Goal: Task Accomplishment & Management: Use online tool/utility

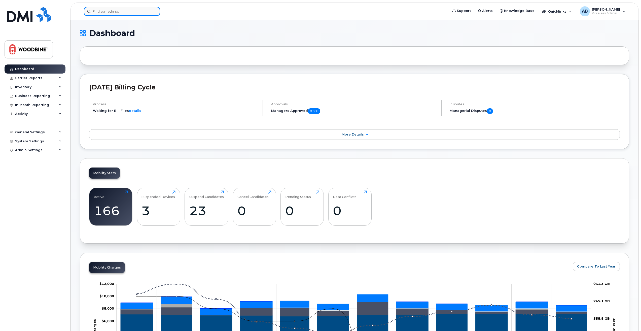
click at [108, 10] on input at bounding box center [122, 11] width 76 height 9
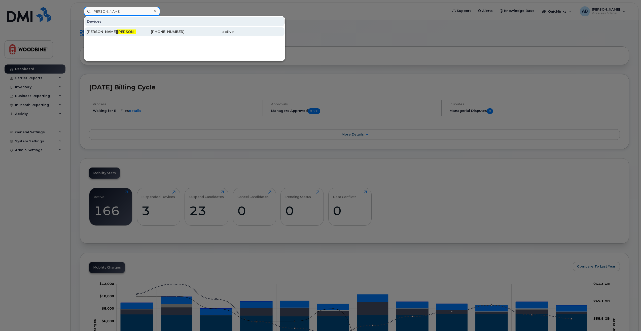
type input "barnhardt"
click at [118, 31] on span "Barnhardt" at bounding box center [132, 31] width 30 height 5
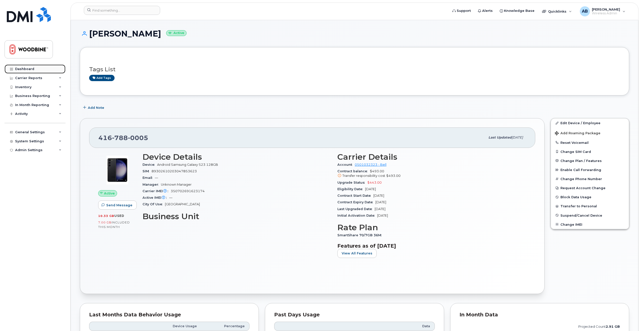
click at [32, 69] on div "Dashboard" at bounding box center [24, 69] width 19 height 4
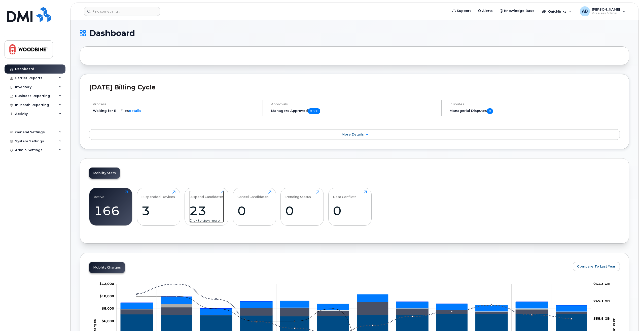
click at [211, 207] on div "23" at bounding box center [206, 210] width 35 height 15
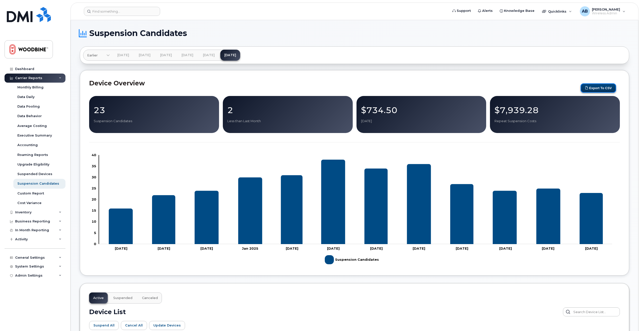
click at [610, 87] on button "Export to CSV" at bounding box center [599, 87] width 36 height 9
